Goal: Task Accomplishment & Management: Manage account settings

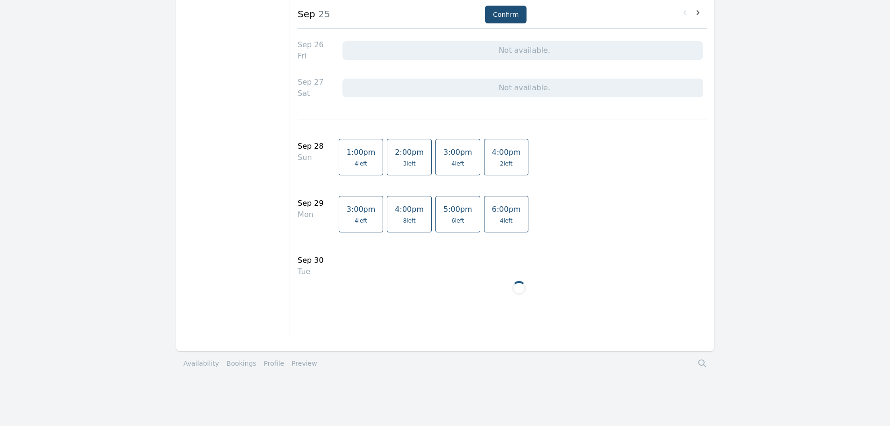
scroll to position [1058, 0]
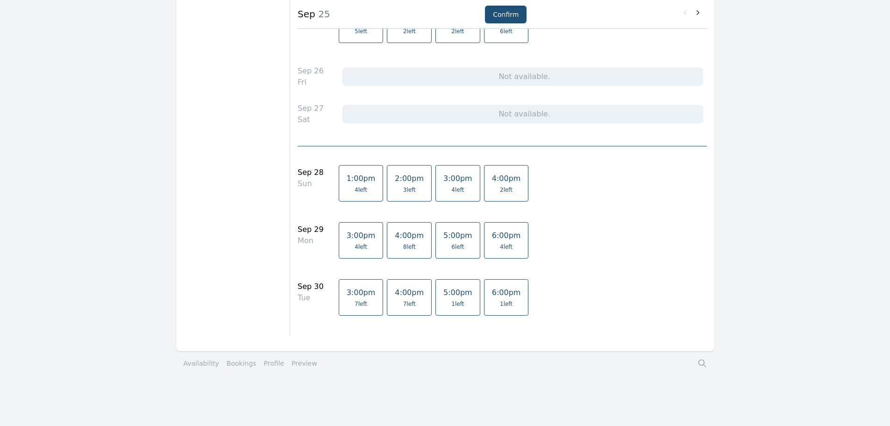
click at [235, 366] on link "Bookings" at bounding box center [242, 362] width 30 height 9
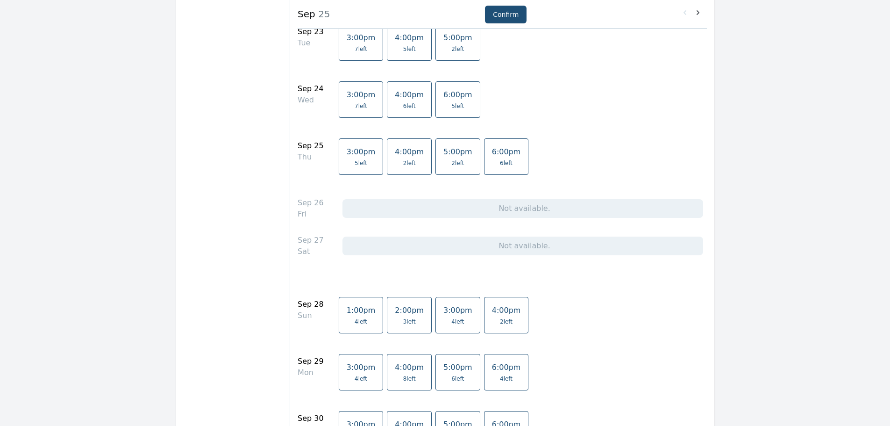
scroll to position [840, 0]
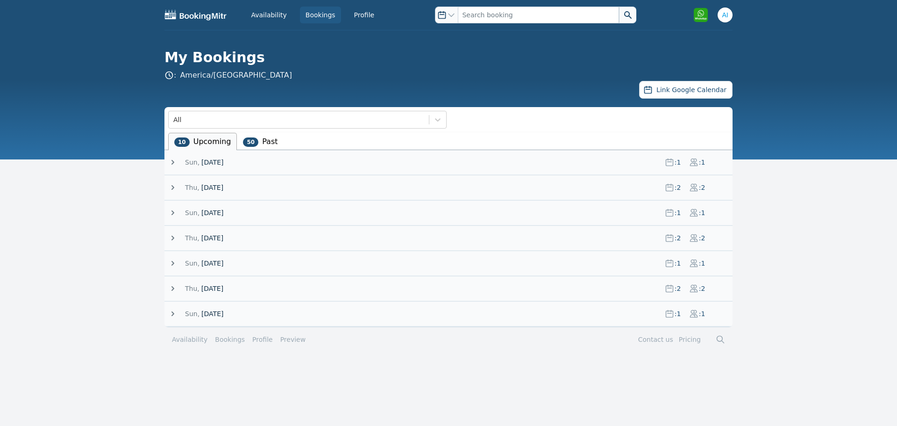
click at [170, 189] on icon at bounding box center [172, 187] width 9 height 9
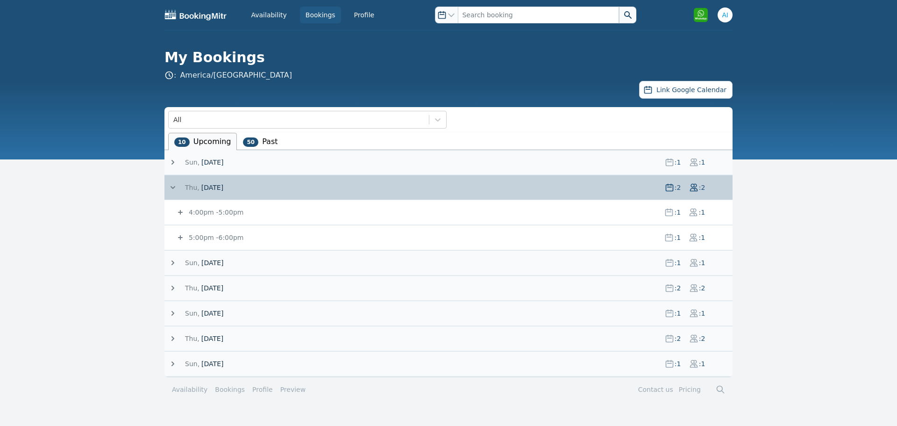
click at [171, 215] on div "4:00pm - 5:00pm : 1 : 1" at bounding box center [448, 212] width 568 height 24
click at [180, 212] on icon at bounding box center [180, 212] width 5 height 5
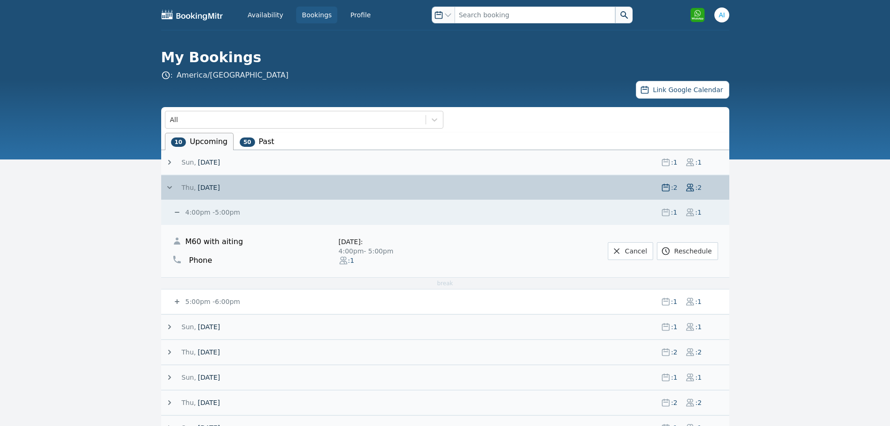
click at [783, 287] on main "All 10 Upcoming 50 Past Sun, 7 September 25 : 1 : 1 1:00pm - 2:00pm : 1 : 1 M60…" at bounding box center [445, 291] width 890 height 368
click at [142, 246] on main "All 10 Upcoming 50 Past Sun, 7 September 25 : 1 : 1 1:00pm - 2:00pm : 1 : 1 M60…" at bounding box center [445, 291] width 890 height 368
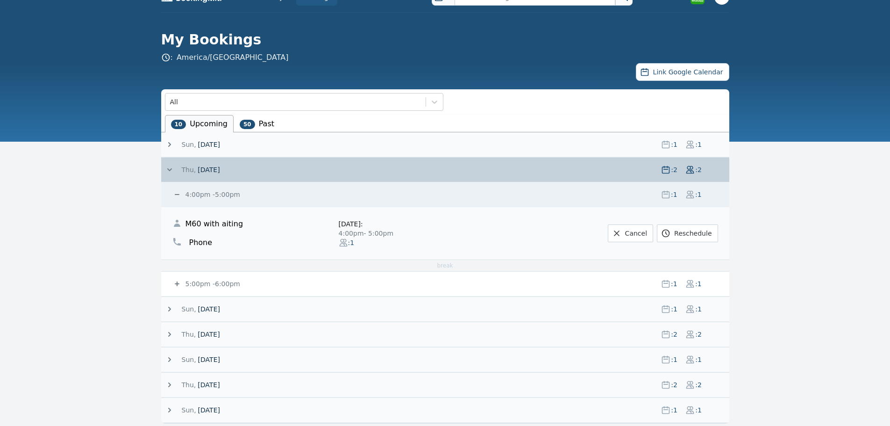
scroll to position [19, 0]
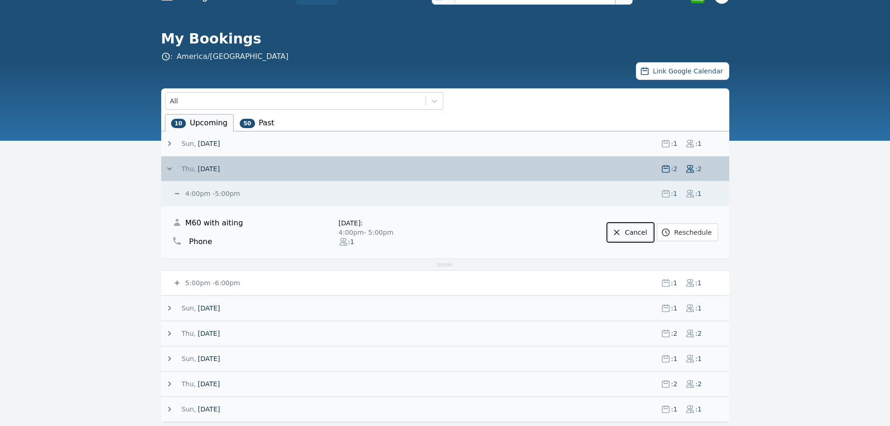
click at [641, 233] on link "Cancel" at bounding box center [630, 232] width 45 height 18
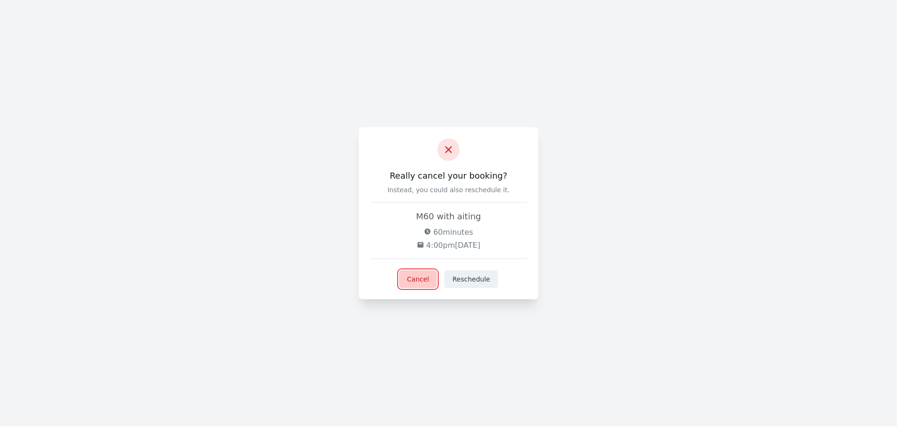
click at [409, 285] on button "Cancel" at bounding box center [418, 279] width 38 height 18
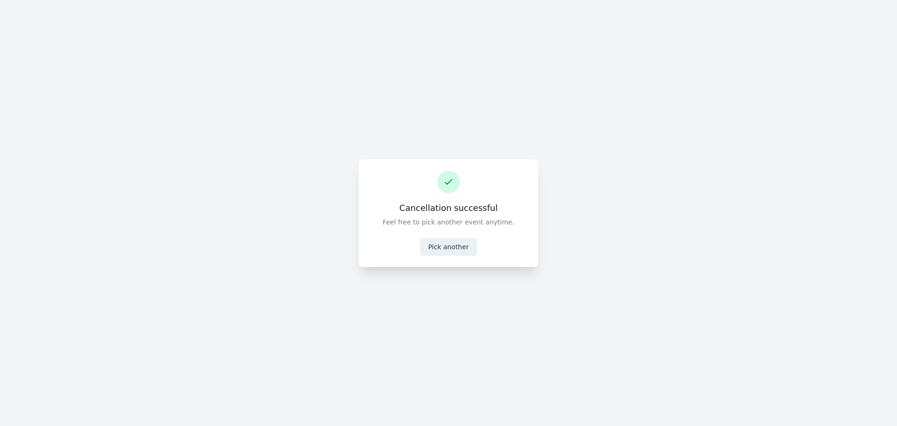
click at [823, 0] on div "​ Cancellation successful Feel free to pick another event anytime. Pick another" at bounding box center [448, 213] width 897 height 426
